Goal: Transaction & Acquisition: Obtain resource

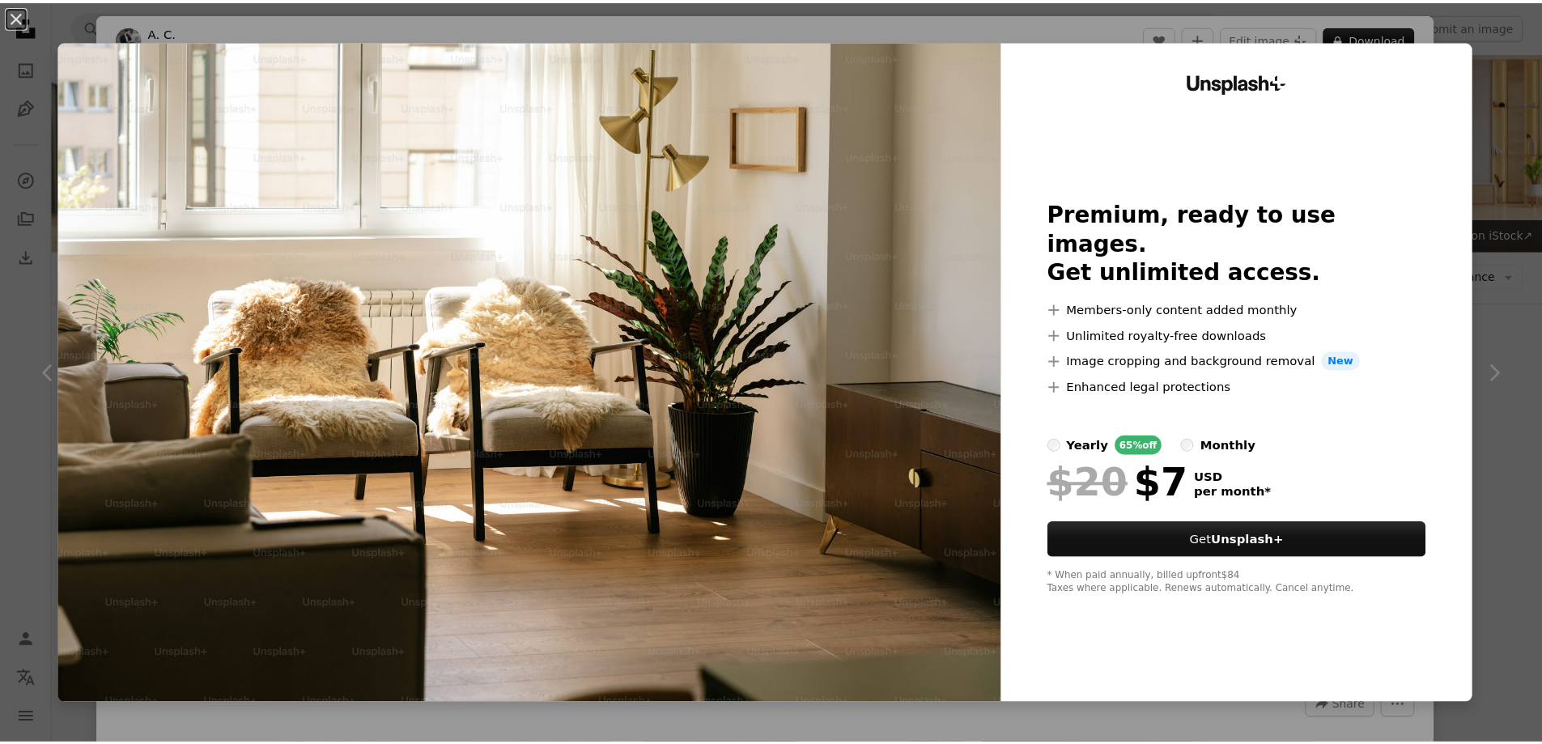
scroll to position [1538, 0]
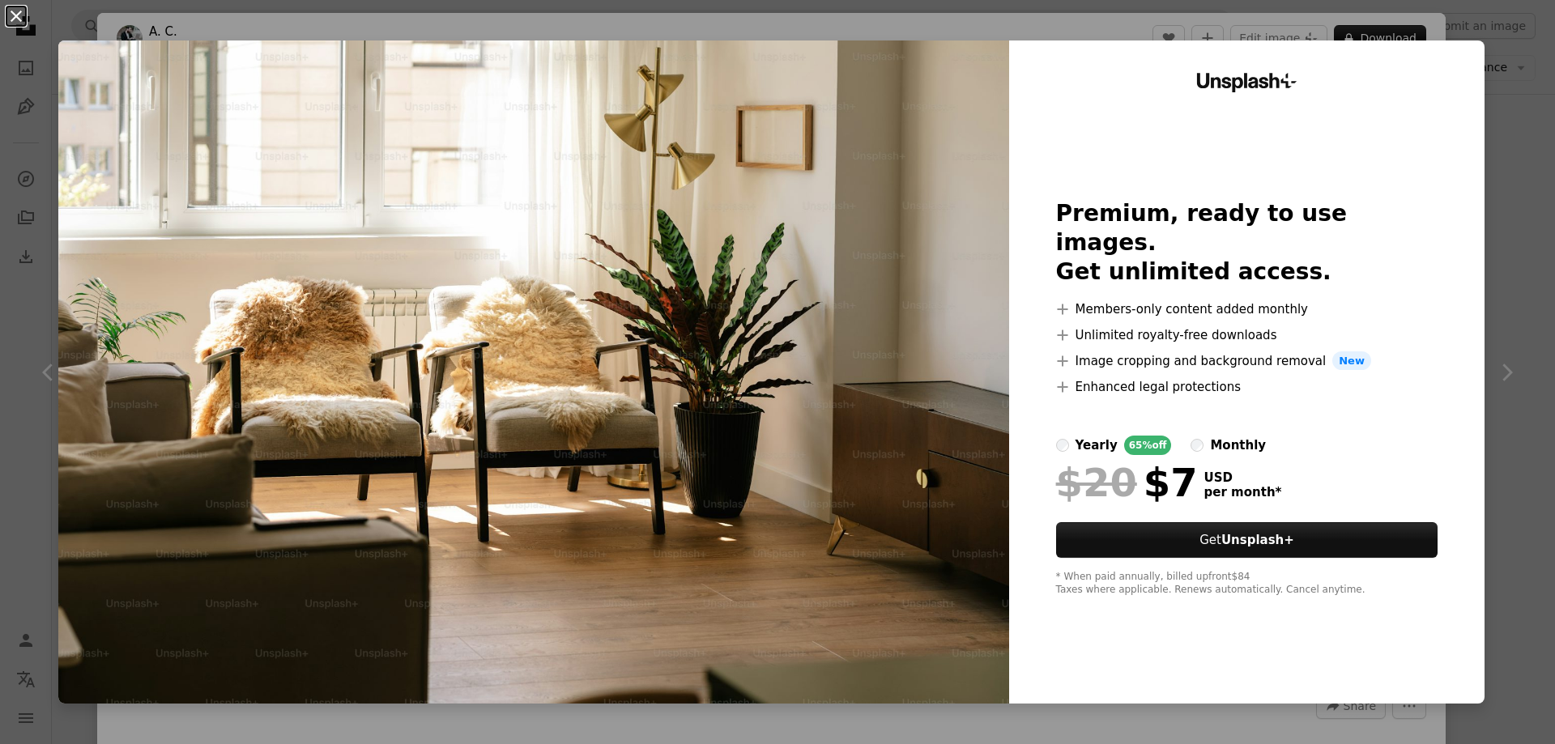
click at [18, 10] on button "An X shape" at bounding box center [15, 15] width 19 height 19
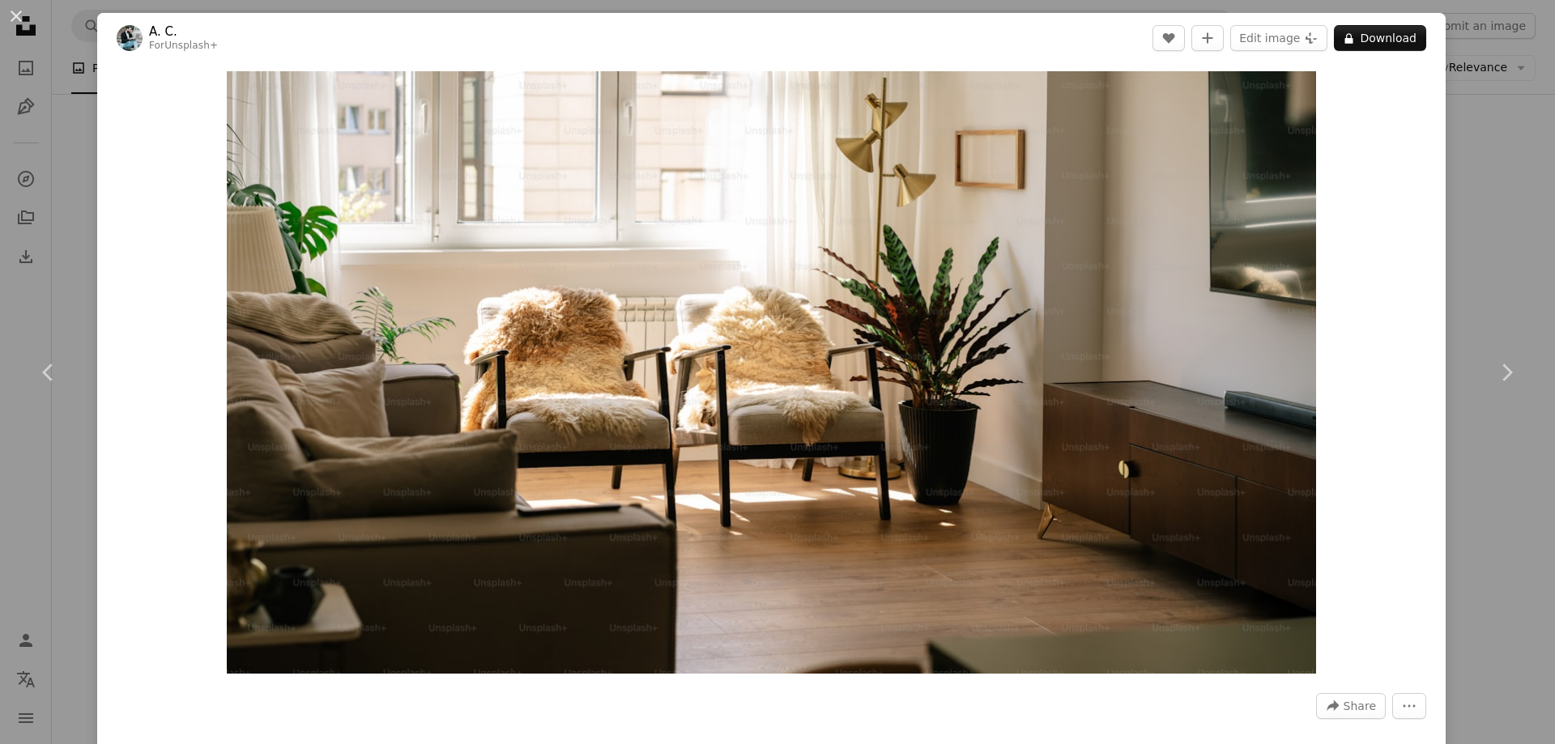
click at [1474, 108] on div "An X shape Chevron left Chevron right A. C. For Unsplash+ A heart A plus sign E…" at bounding box center [777, 372] width 1555 height 744
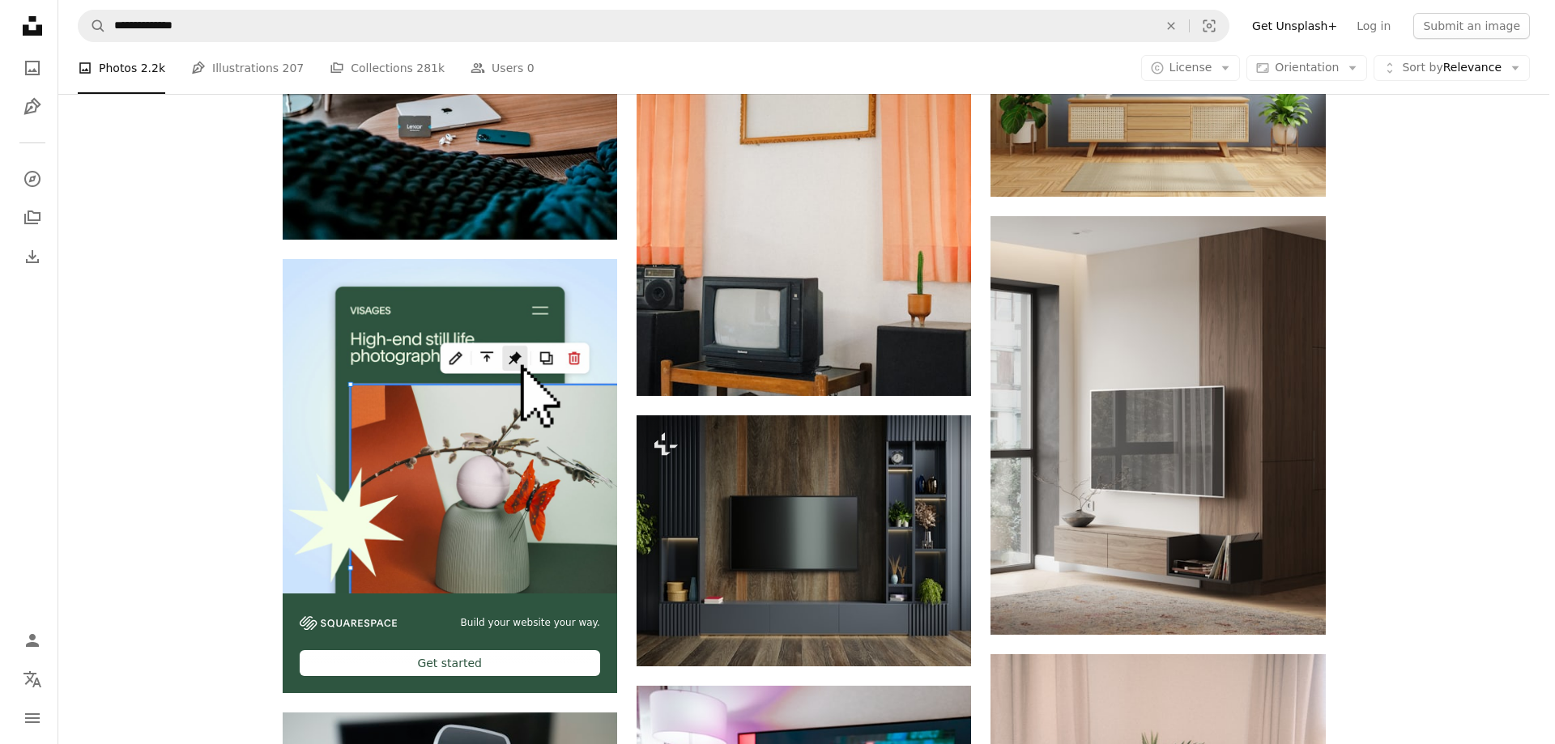
scroll to position [3239, 0]
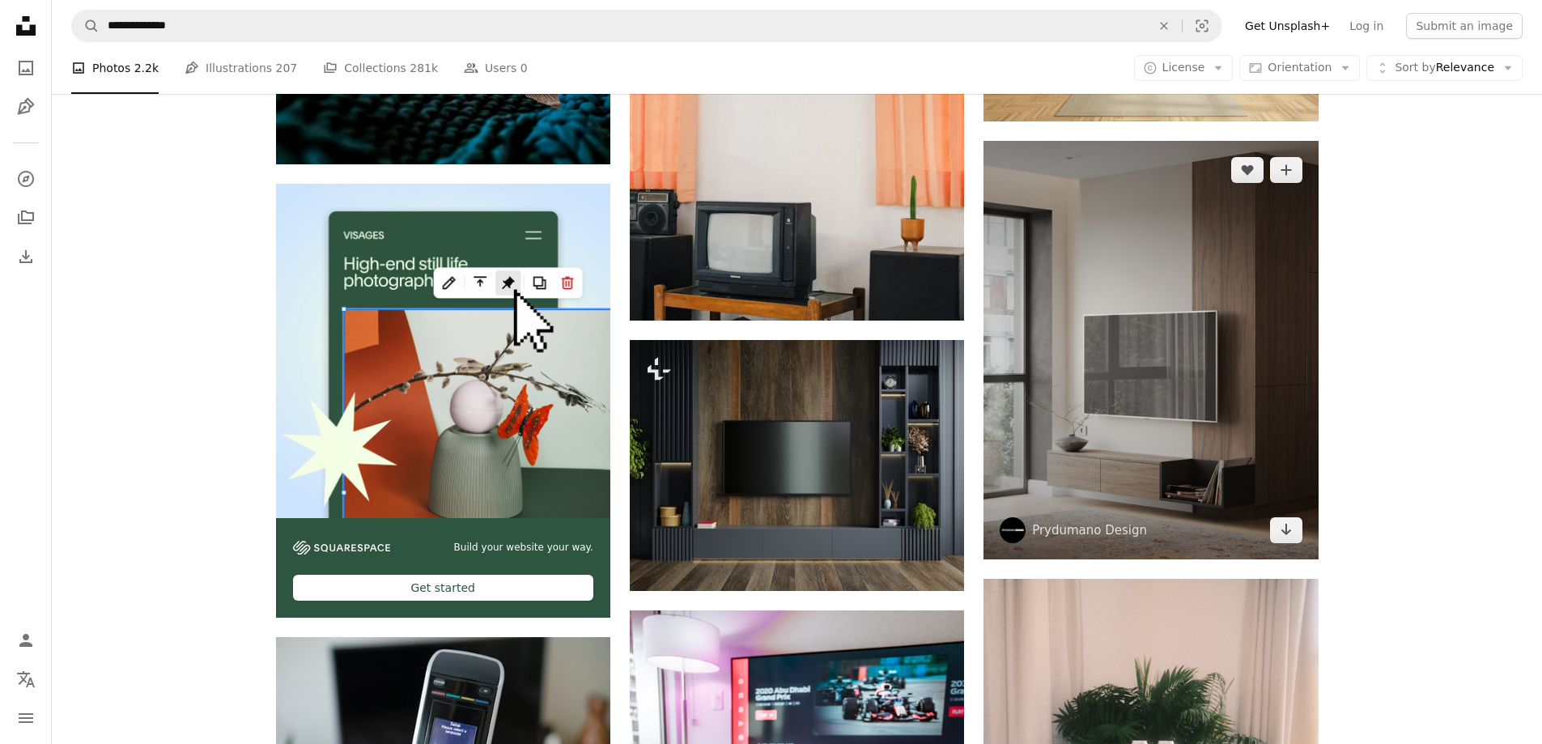
click at [1180, 291] on img at bounding box center [1151, 350] width 334 height 419
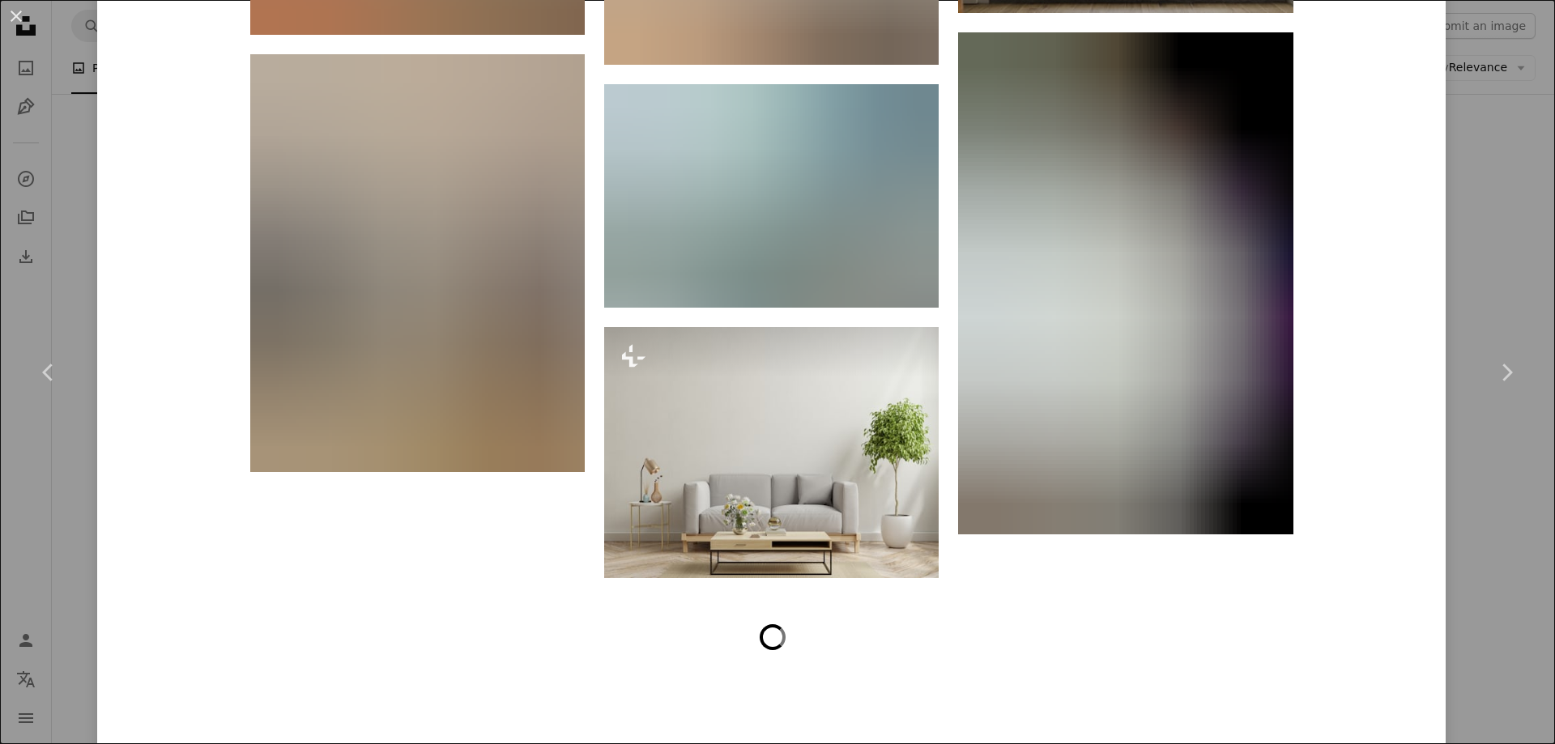
scroll to position [25851, 0]
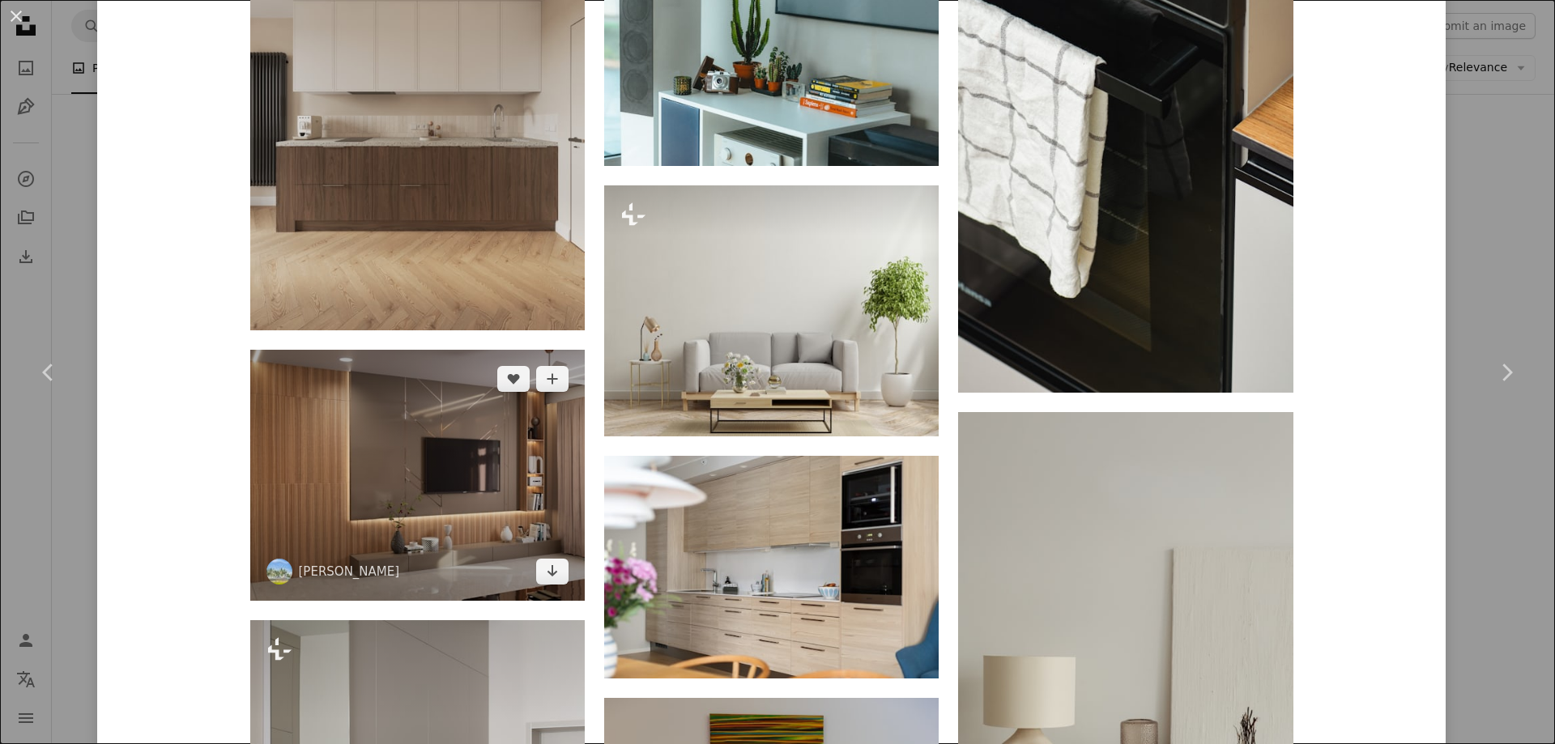
click at [409, 487] on img at bounding box center [417, 475] width 334 height 251
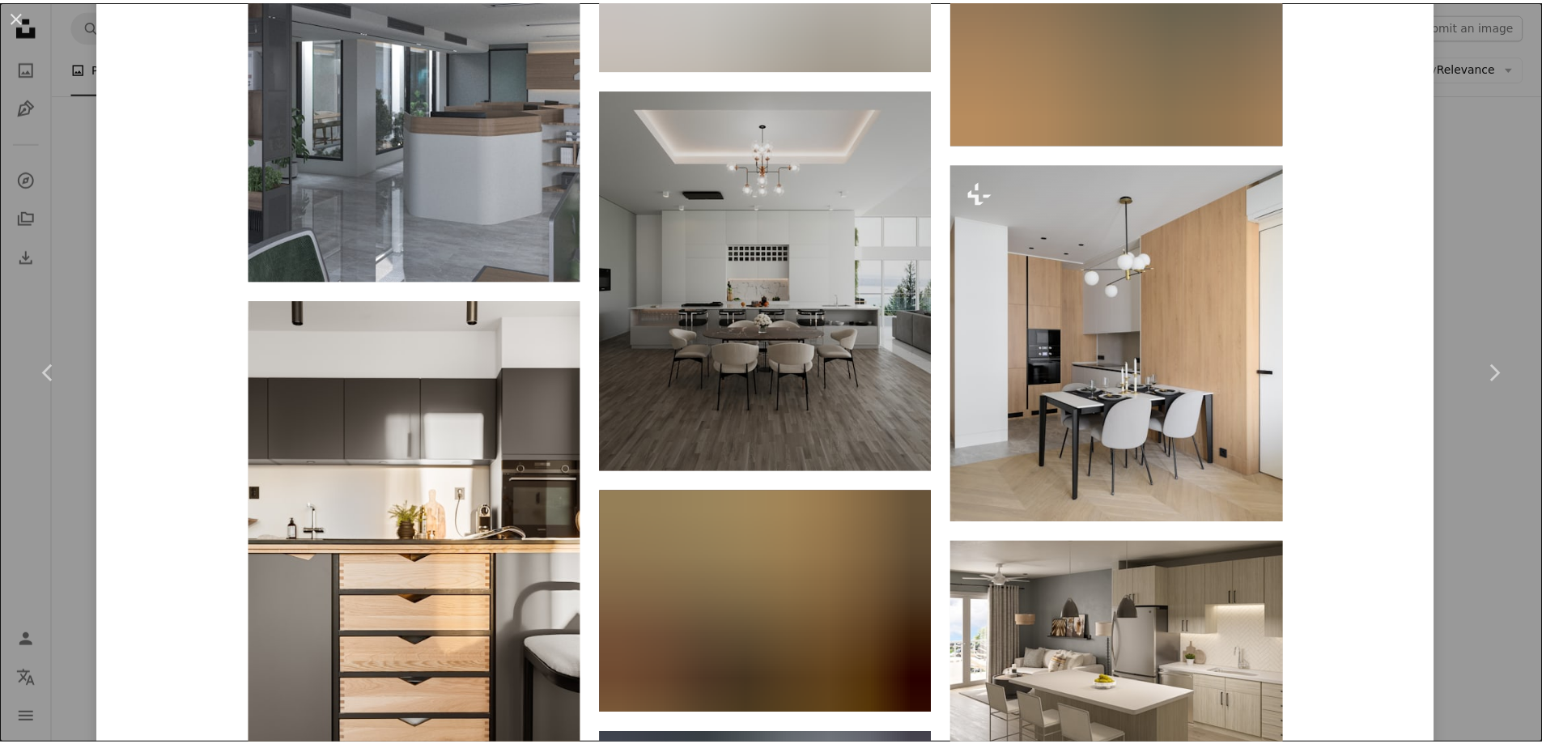
scroll to position [21198, 0]
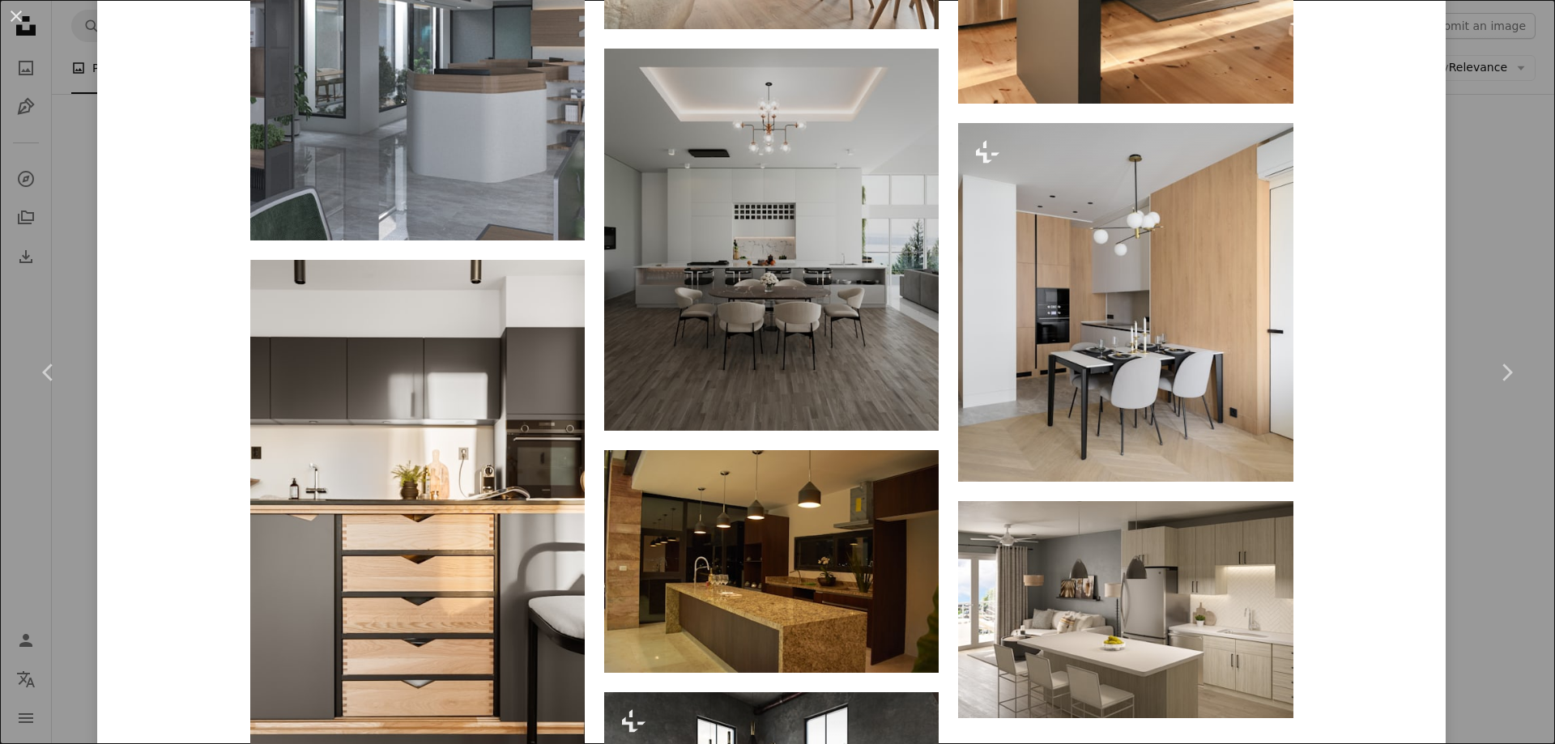
click at [1434, 179] on div "An X shape Chevron left Chevron right [PERSON_NAME] poojanclicks A heart A plus…" at bounding box center [777, 372] width 1555 height 744
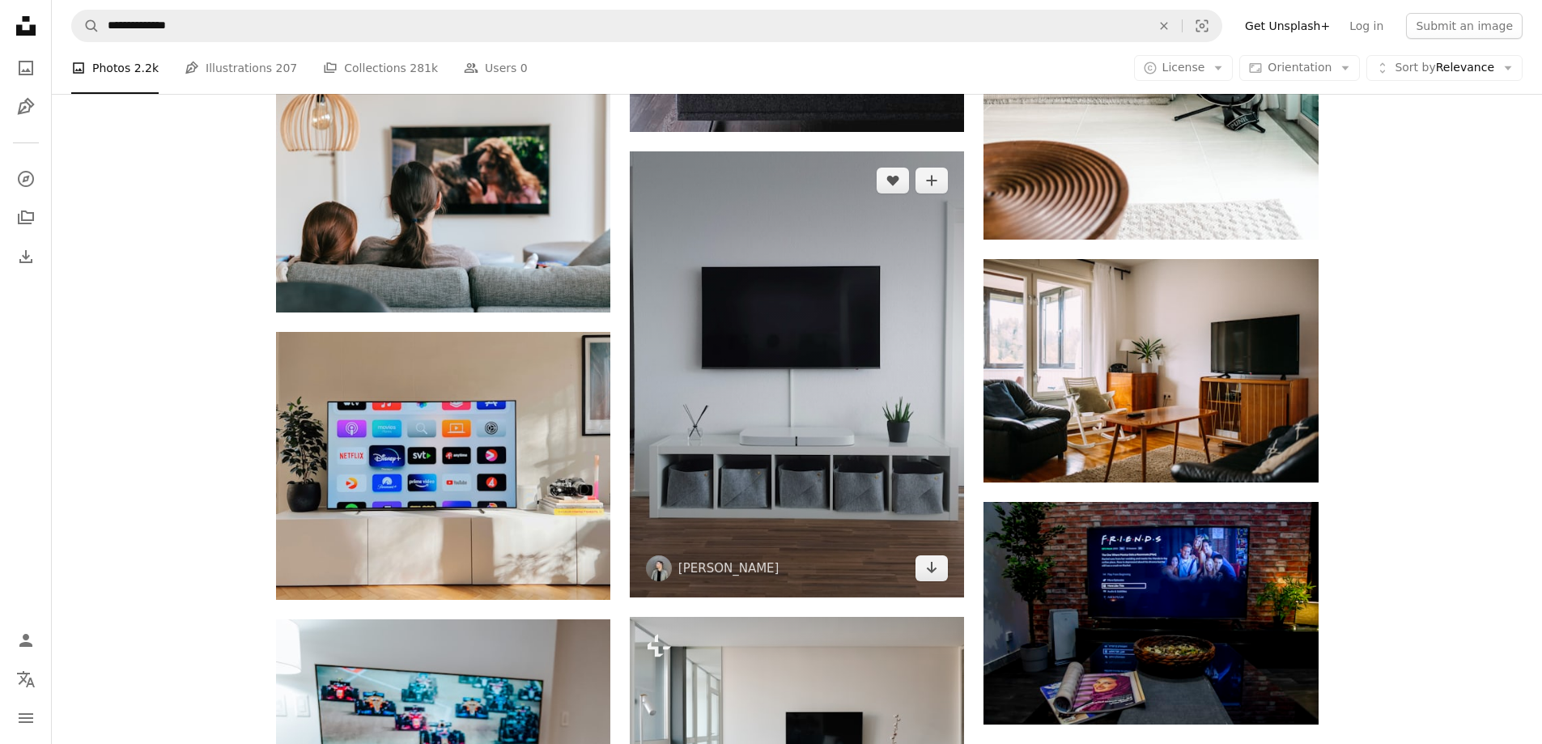
scroll to position [2348, 0]
